Goal: Task Accomplishment & Management: Use online tool/utility

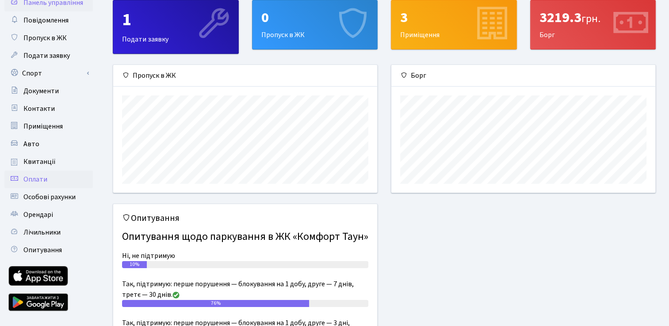
scroll to position [44, 0]
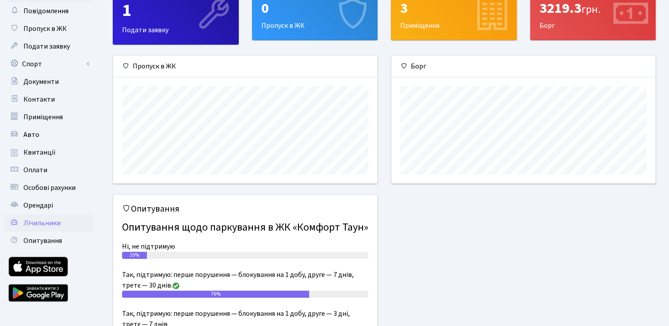
click at [52, 222] on span "Лічильники" at bounding box center [41, 223] width 37 height 10
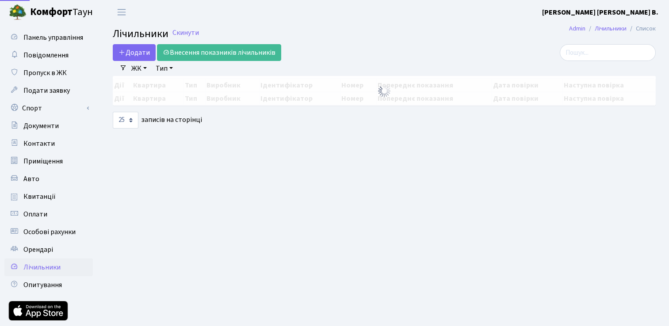
select select "25"
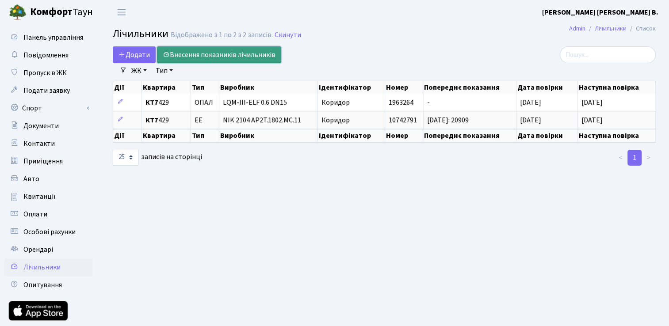
click at [184, 56] on link "Внесення показників лічильників" at bounding box center [219, 54] width 124 height 17
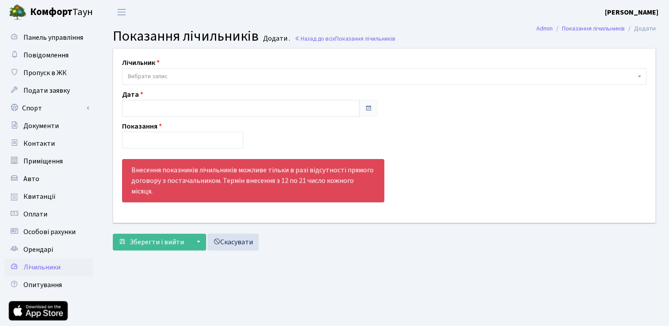
click at [180, 77] on span "Вибрати запис" at bounding box center [381, 76] width 507 height 9
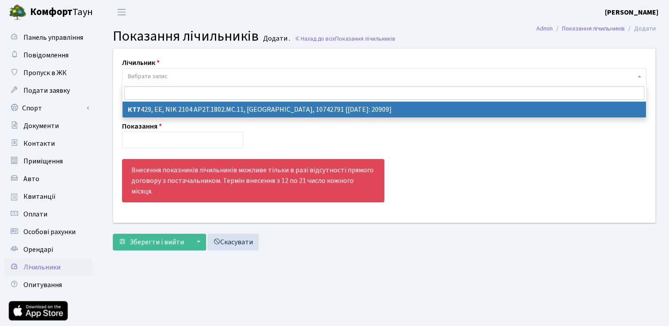
select select "20402"
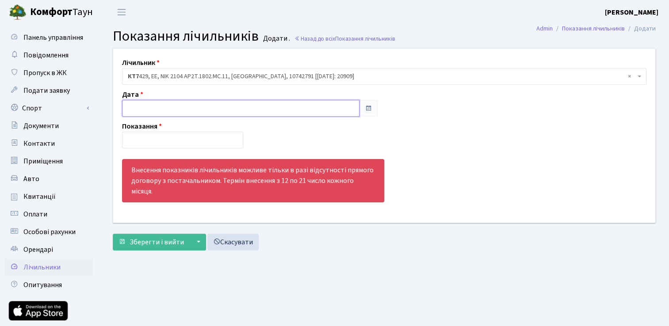
click at [175, 109] on input "text" at bounding box center [240, 108] width 237 height 17
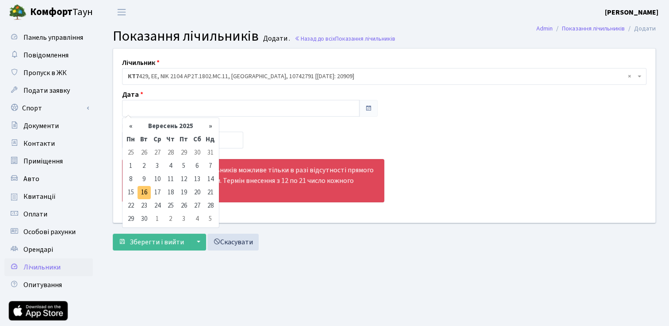
click at [145, 190] on td "16" at bounding box center [143, 192] width 13 height 13
type input "[DATE]"
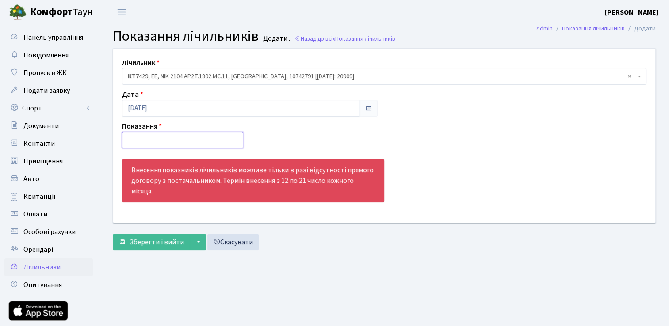
click at [156, 144] on input "number" at bounding box center [182, 140] width 121 height 17
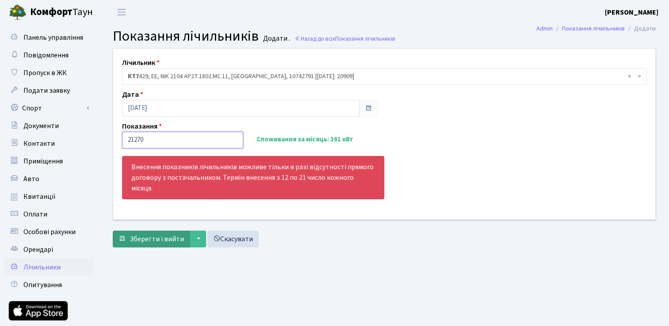
type input "21270"
click at [154, 234] on span "Зберегти і вийти" at bounding box center [157, 239] width 54 height 10
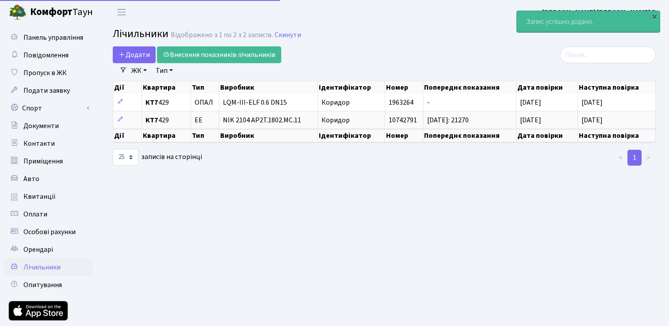
select select "25"
